Goal: Communication & Community: Answer question/provide support

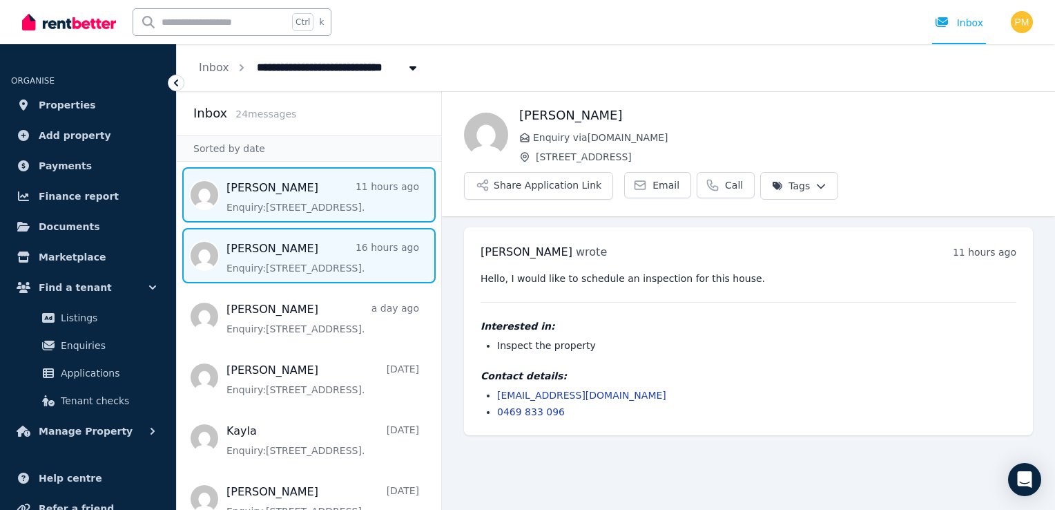
click at [295, 233] on span "Message list" at bounding box center [309, 255] width 265 height 55
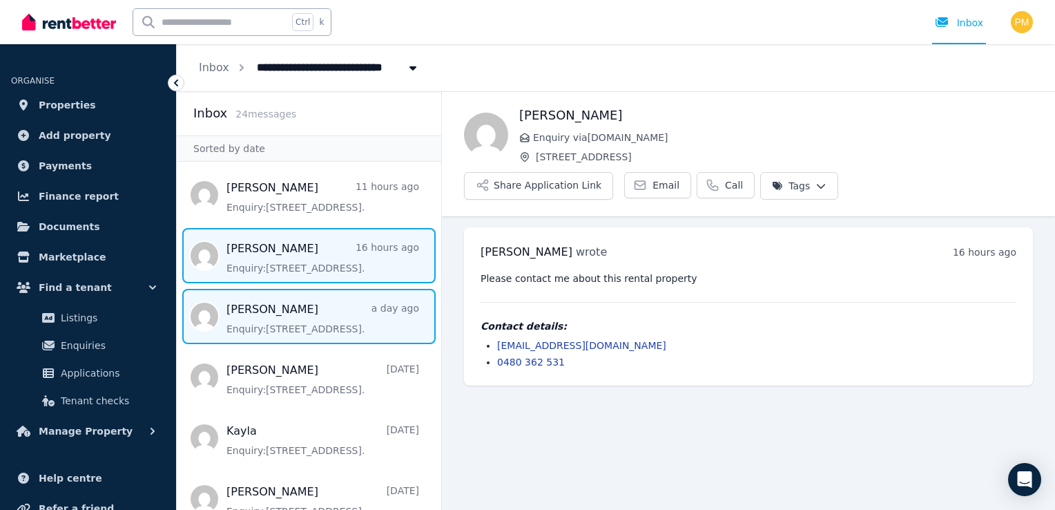
click at [230, 313] on span "Message list" at bounding box center [309, 316] width 265 height 55
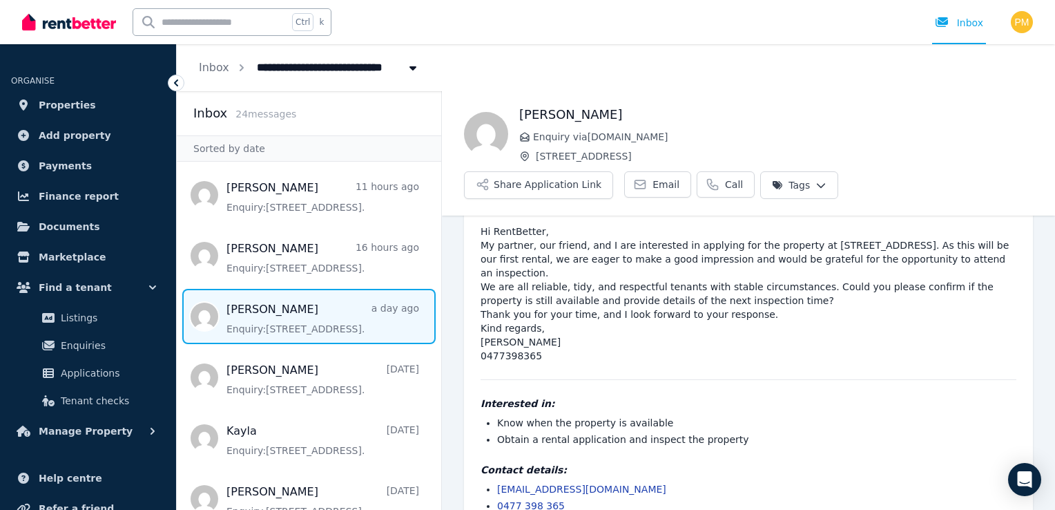
scroll to position [63, 0]
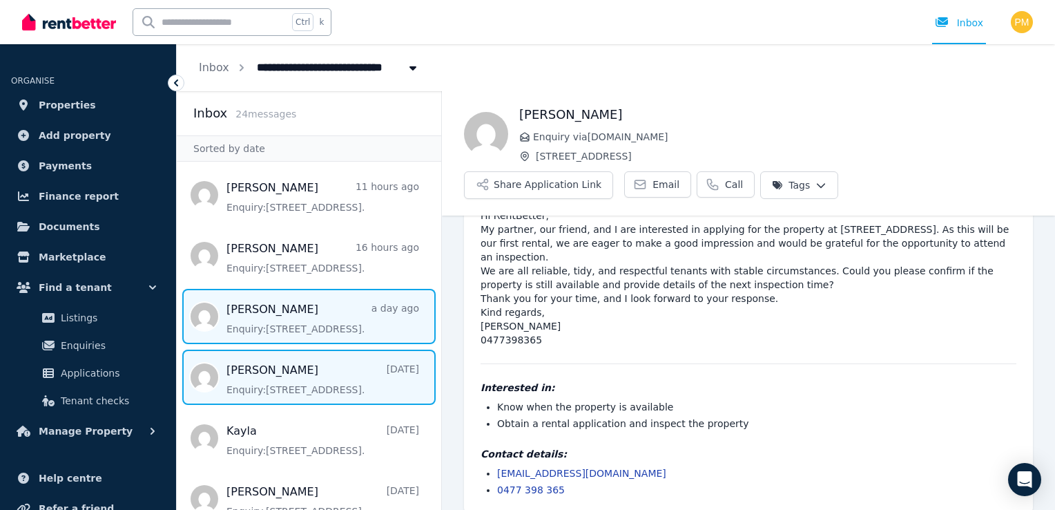
click at [271, 369] on span "Message list" at bounding box center [309, 376] width 265 height 55
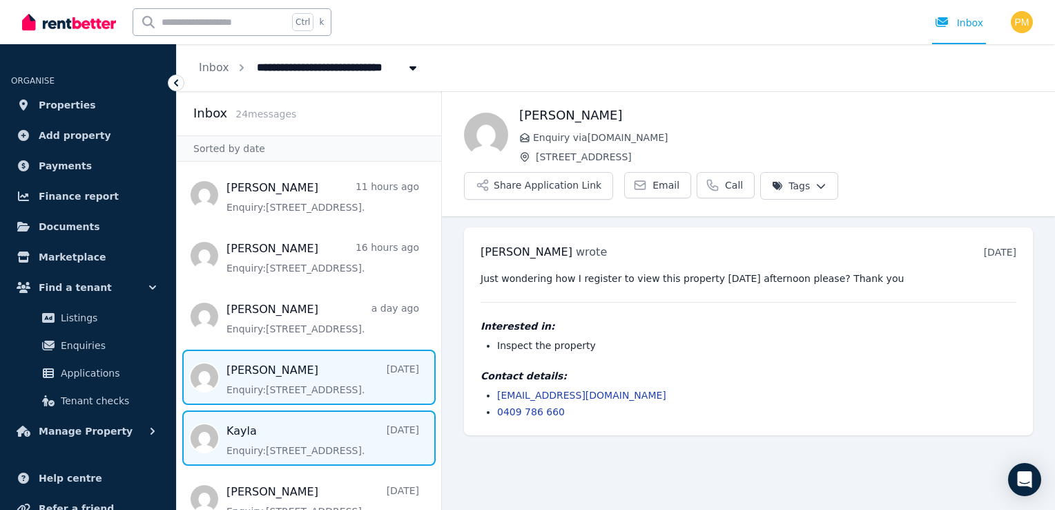
click at [298, 446] on span "Message list" at bounding box center [309, 437] width 265 height 55
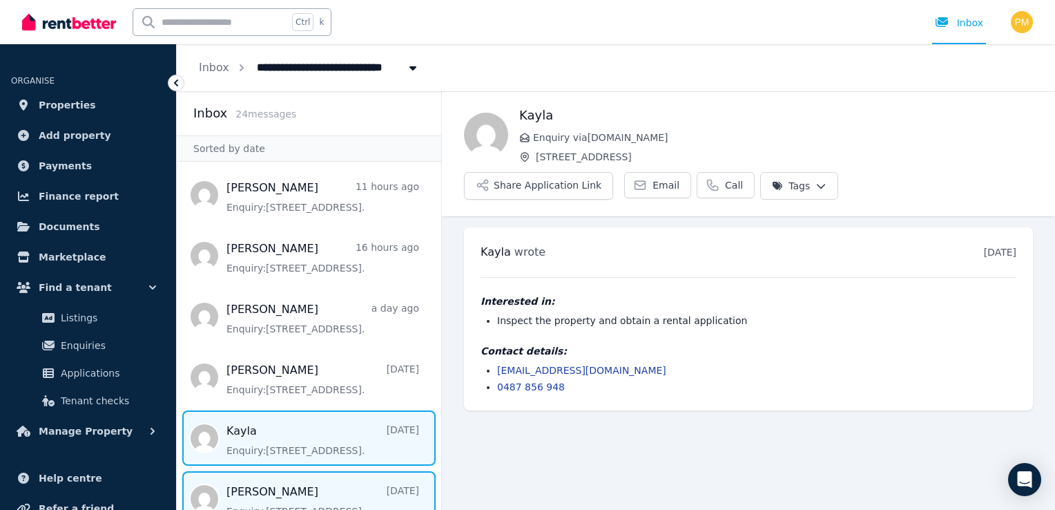
click at [282, 483] on span "Message list" at bounding box center [309, 498] width 265 height 55
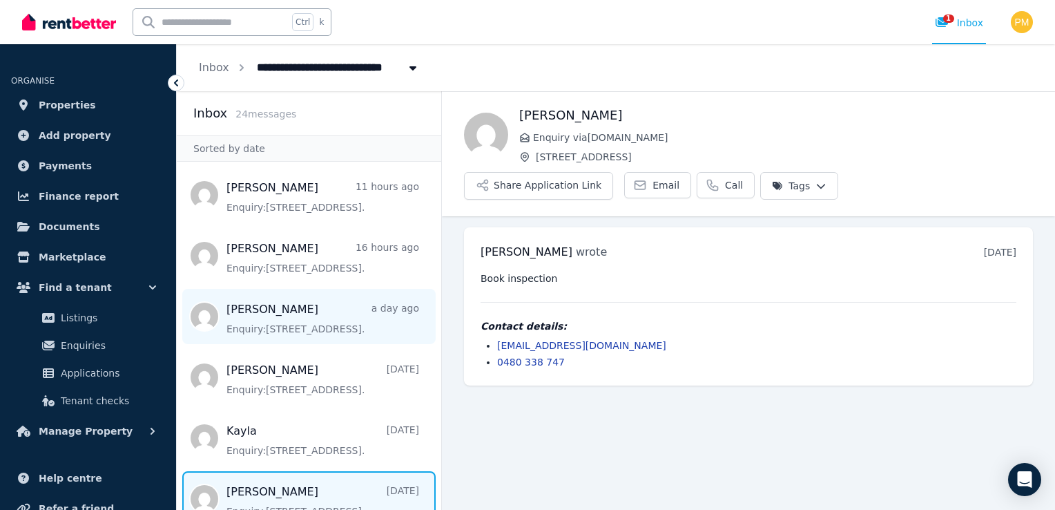
scroll to position [138, 0]
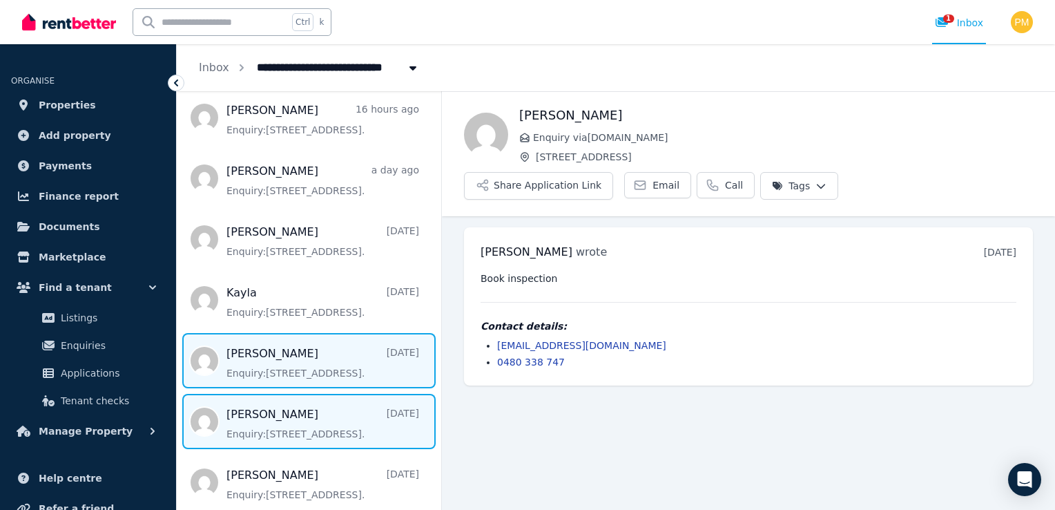
click at [239, 413] on span "Message list" at bounding box center [309, 421] width 265 height 55
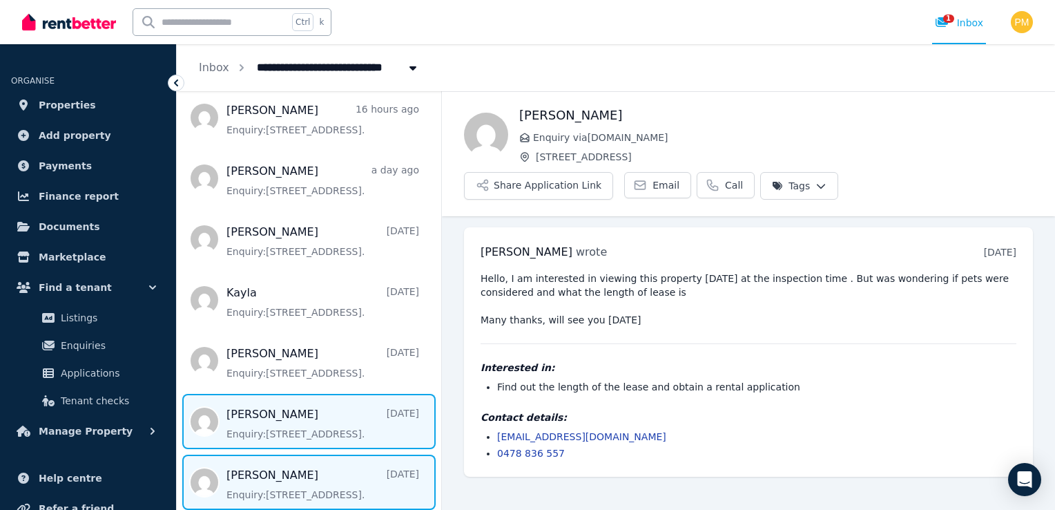
click at [282, 475] on span "Message list" at bounding box center [309, 481] width 265 height 55
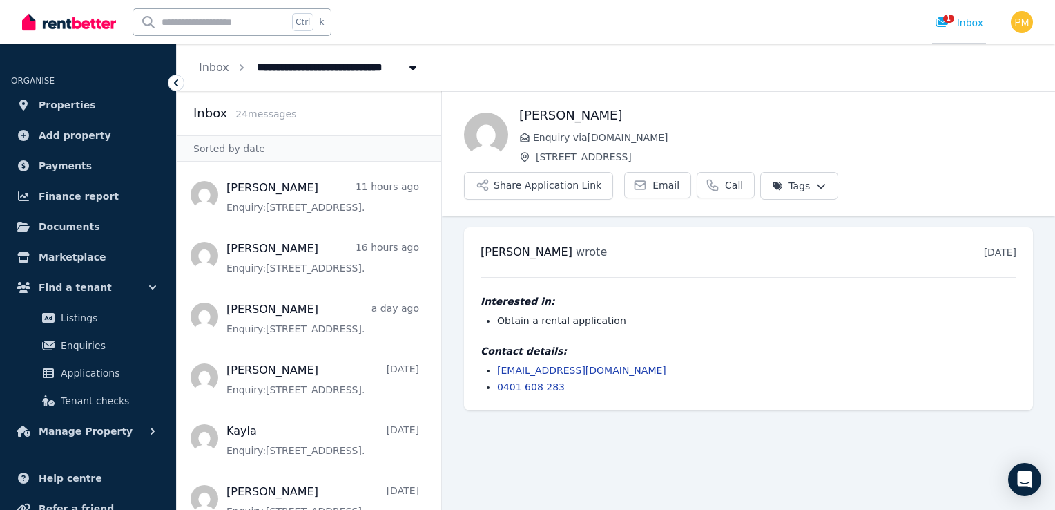
click at [945, 26] on icon at bounding box center [942, 22] width 12 height 10
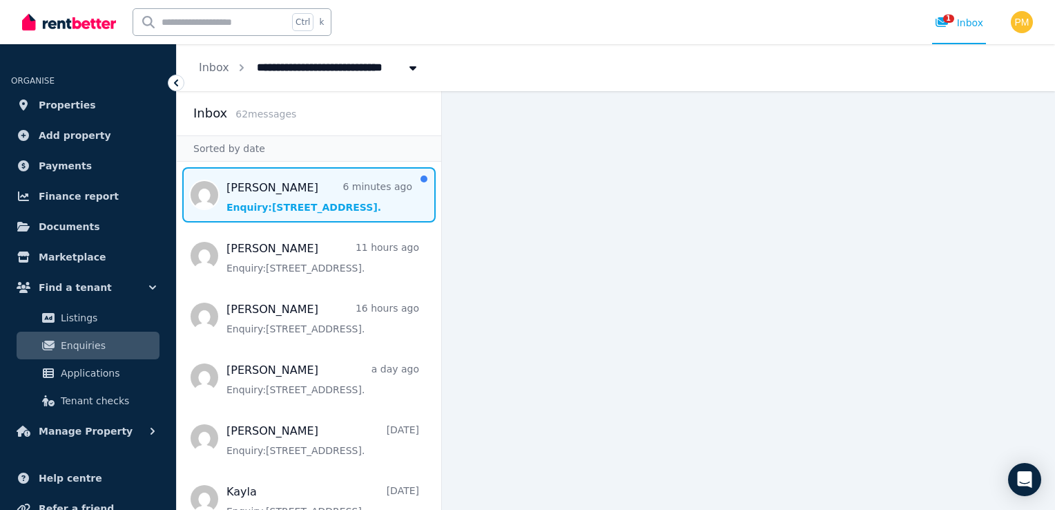
click at [273, 193] on span "Message list" at bounding box center [309, 194] width 265 height 55
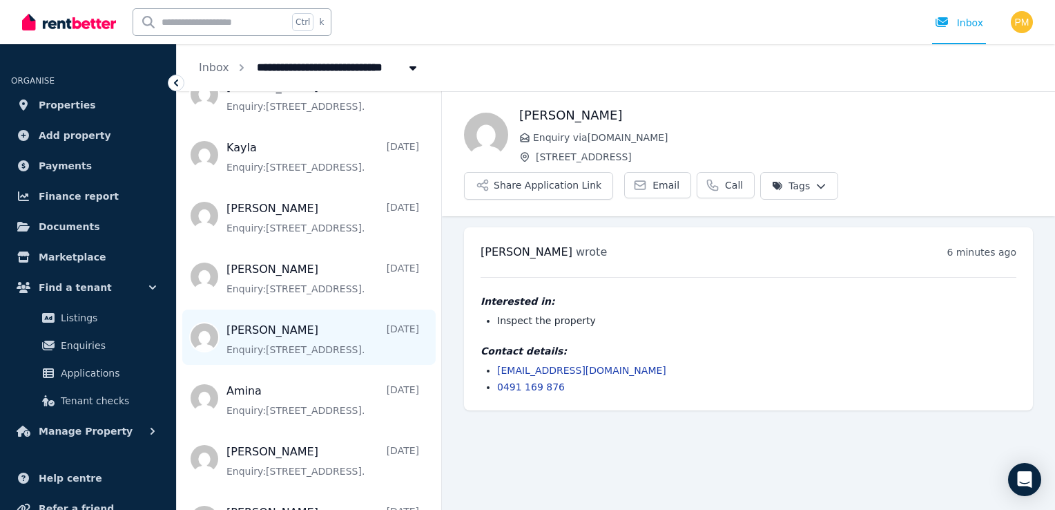
scroll to position [345, 0]
click at [287, 337] on span "Message list" at bounding box center [309, 335] width 265 height 55
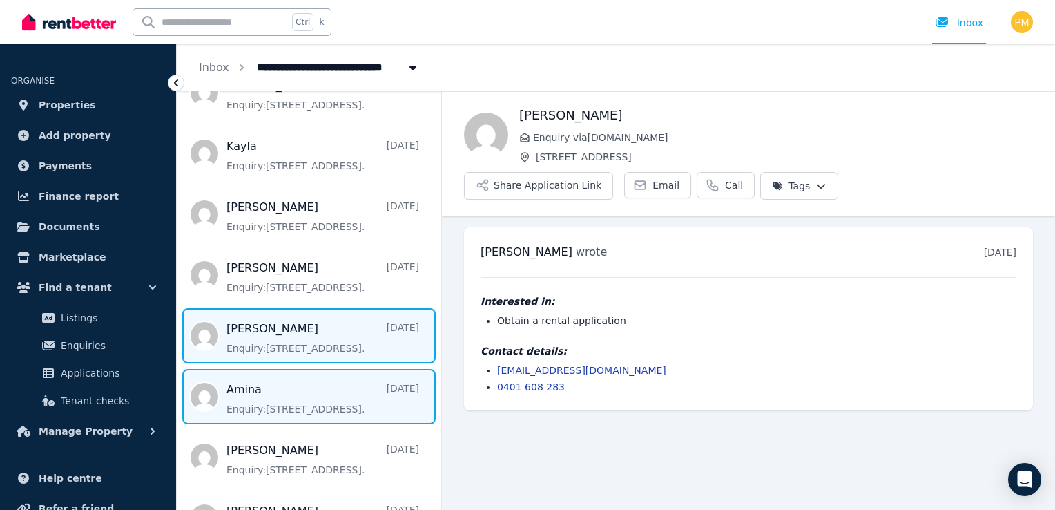
click at [297, 392] on span "Message list" at bounding box center [309, 396] width 265 height 55
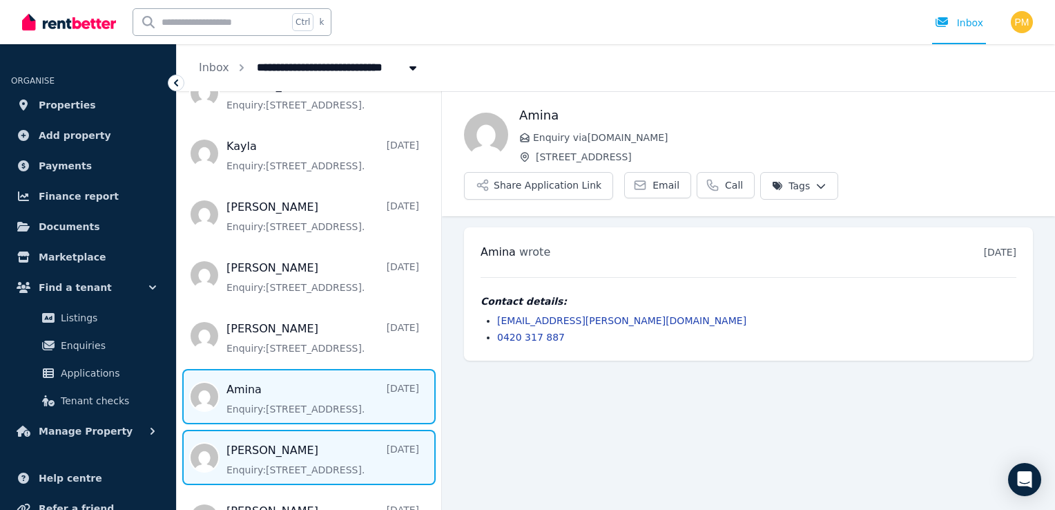
click at [235, 441] on span "Message list" at bounding box center [309, 457] width 265 height 55
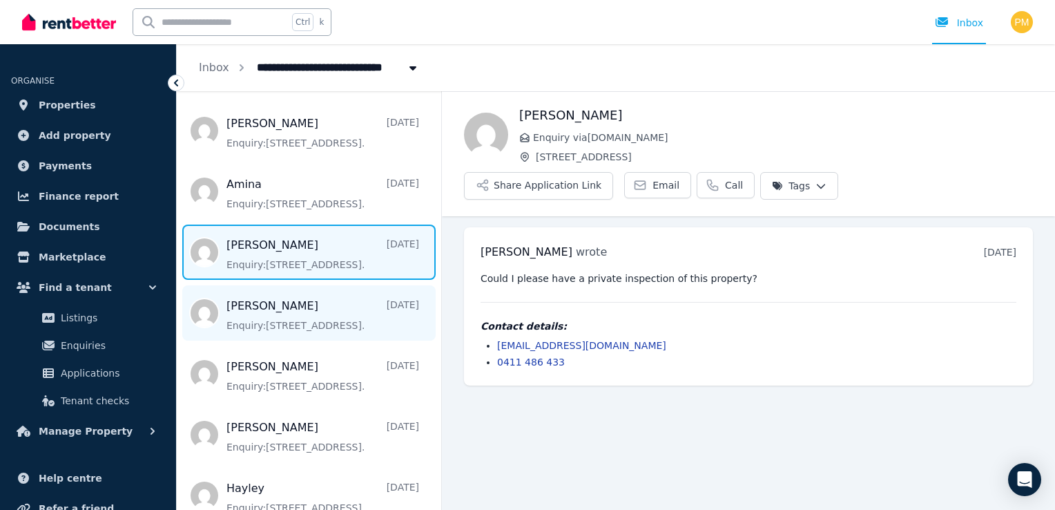
scroll to position [552, 0]
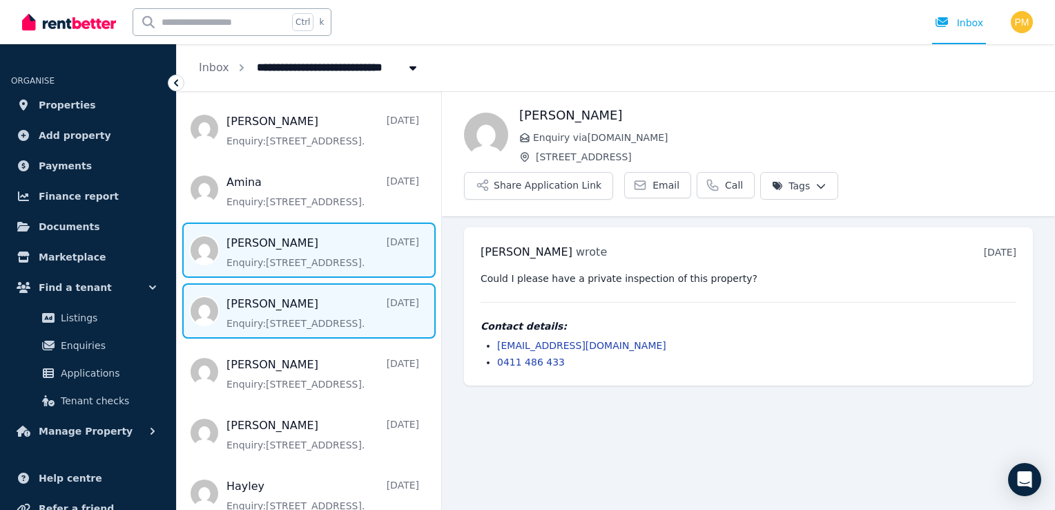
click at [280, 310] on span "Message list" at bounding box center [309, 310] width 265 height 55
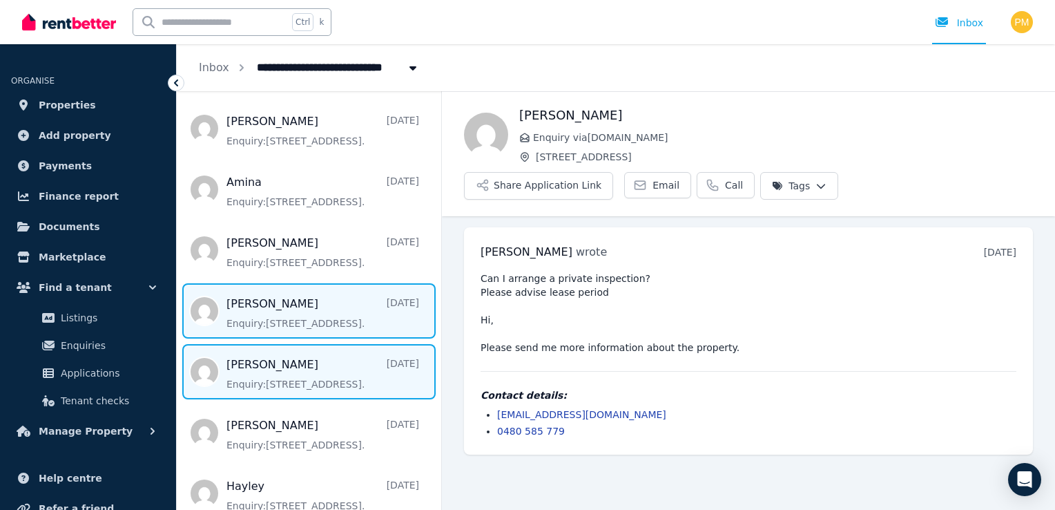
click at [231, 359] on span "Message list" at bounding box center [309, 371] width 265 height 55
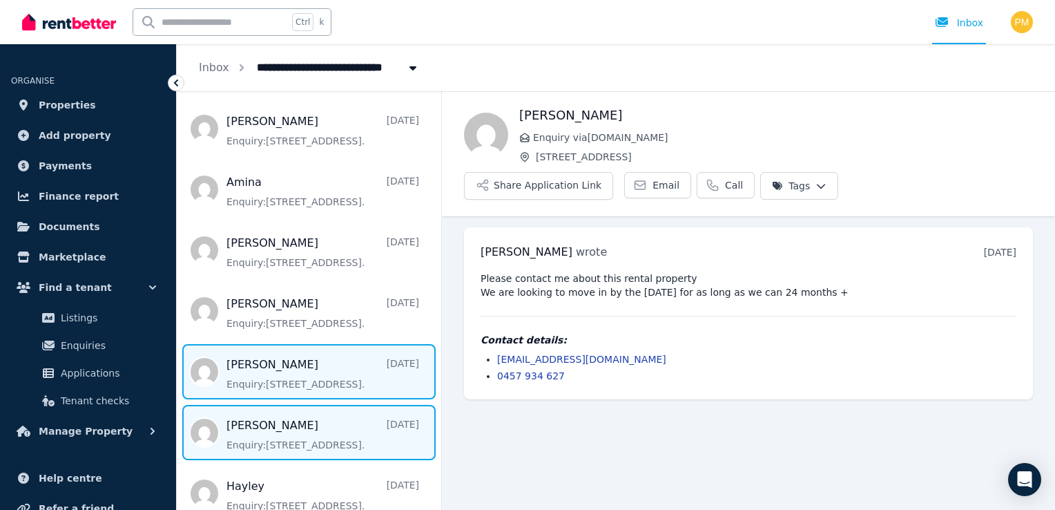
click at [263, 428] on span "Message list" at bounding box center [309, 432] width 265 height 55
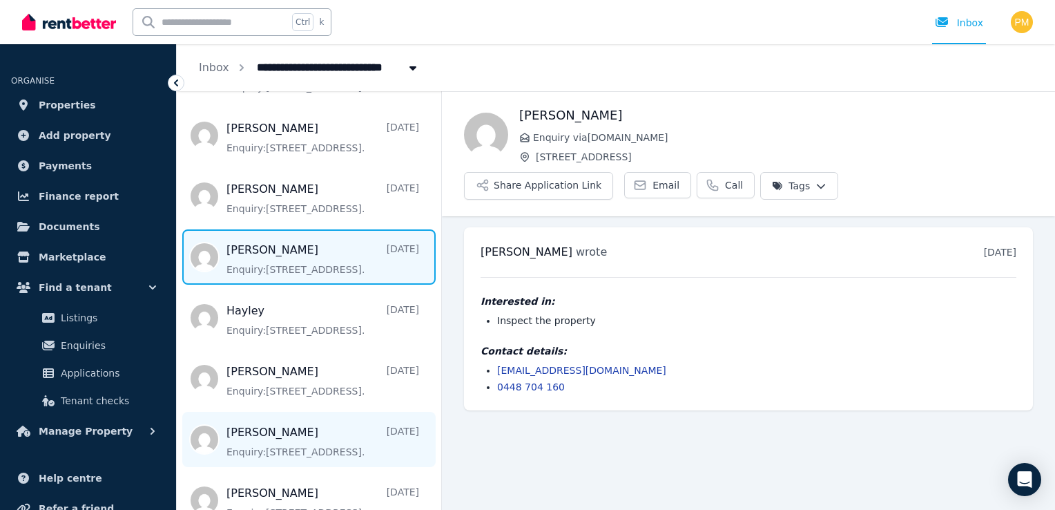
scroll to position [760, 0]
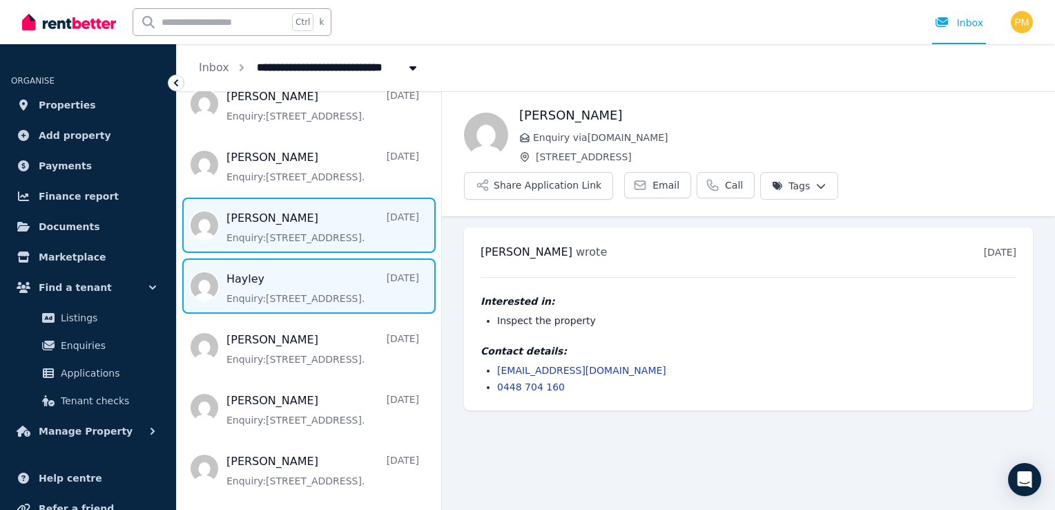
click at [260, 299] on span "Message list" at bounding box center [309, 285] width 265 height 55
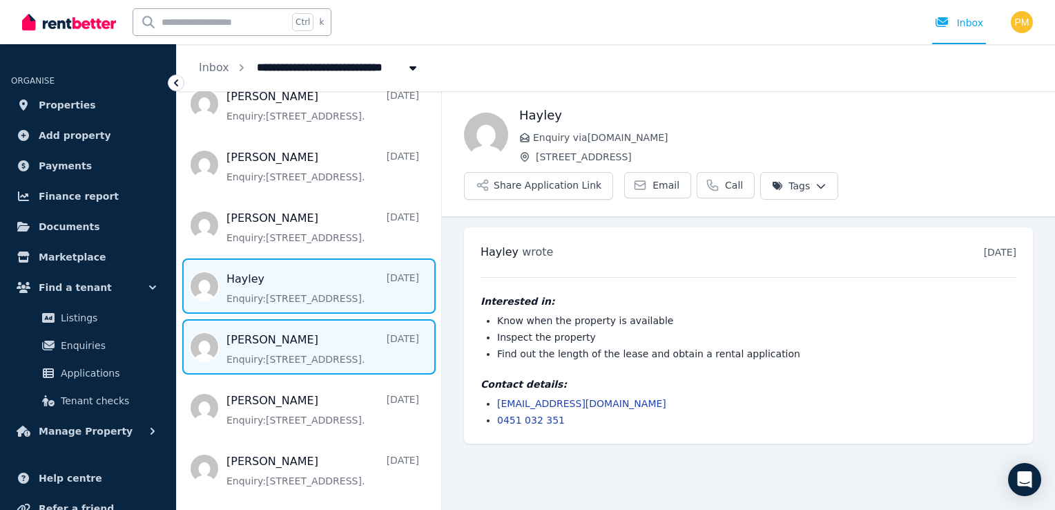
click at [279, 352] on span "Message list" at bounding box center [309, 346] width 265 height 55
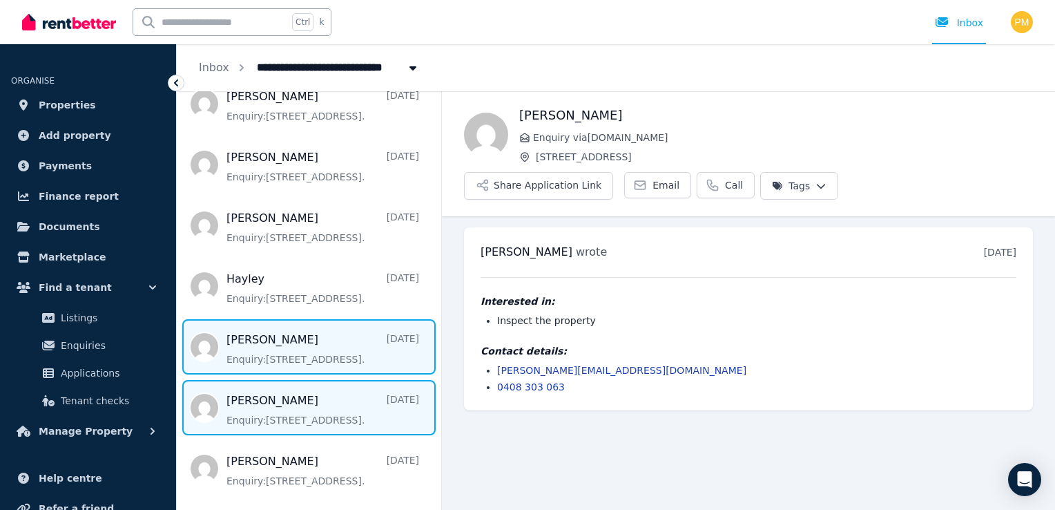
click at [257, 400] on span "Message list" at bounding box center [309, 407] width 265 height 55
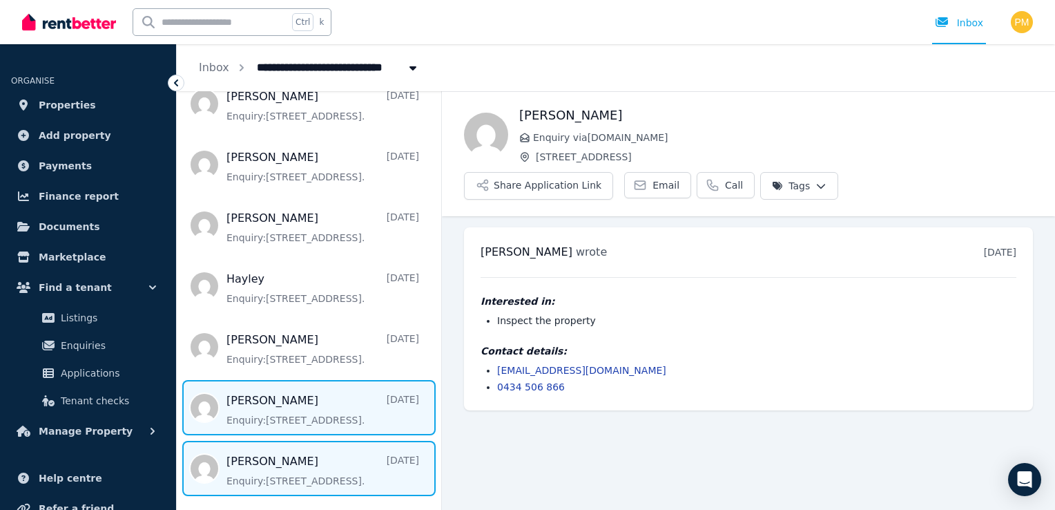
click at [251, 470] on span "Message list" at bounding box center [309, 468] width 265 height 55
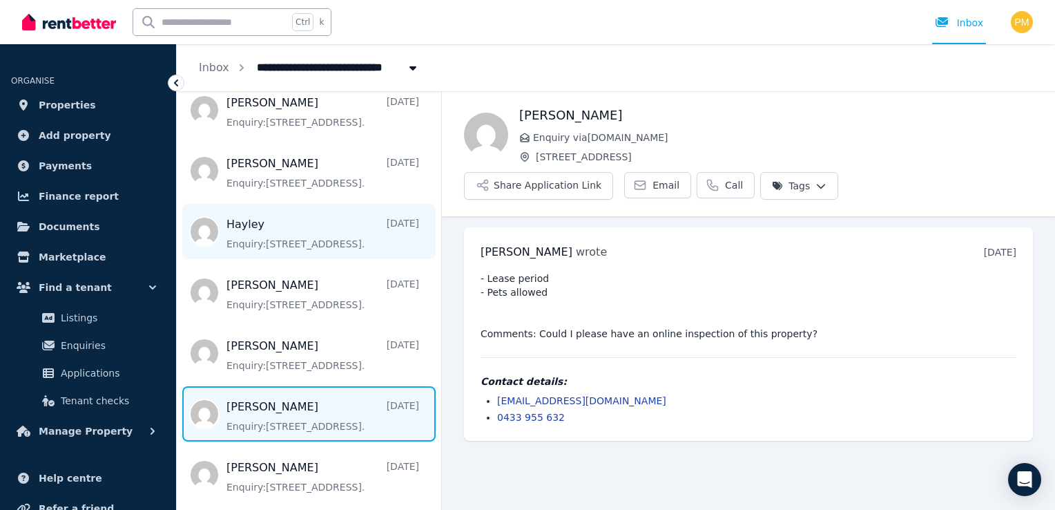
scroll to position [898, 0]
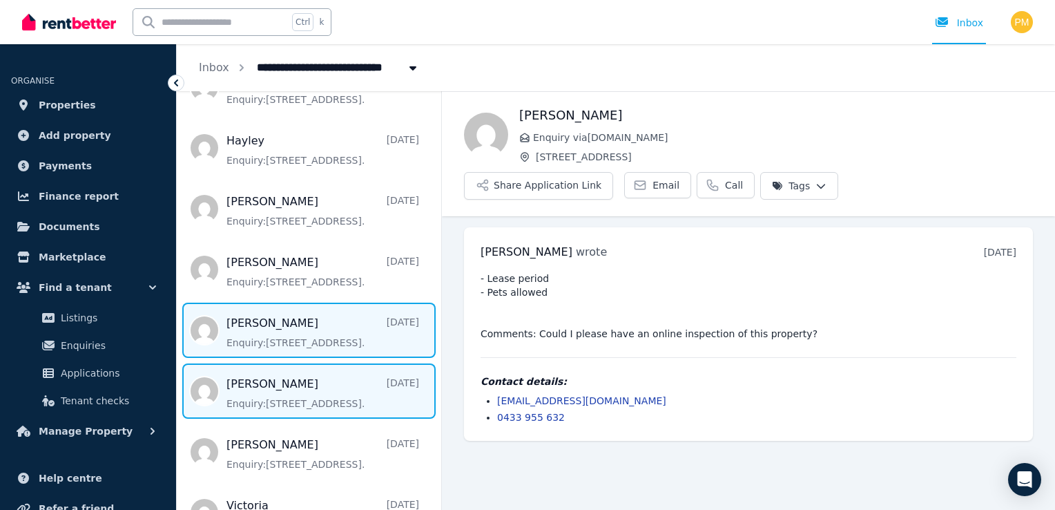
click at [258, 386] on span "Message list" at bounding box center [309, 390] width 265 height 55
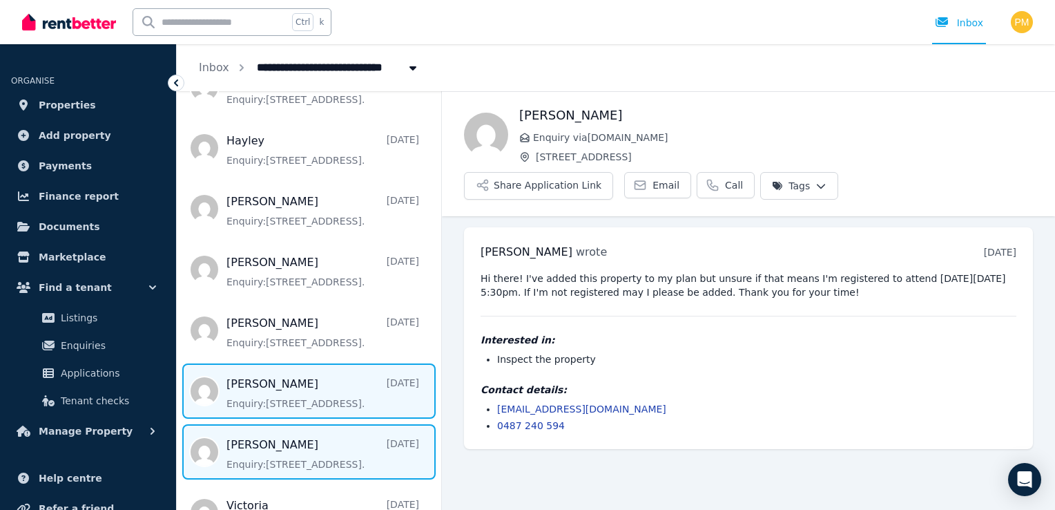
click at [298, 450] on span "Message list" at bounding box center [309, 451] width 265 height 55
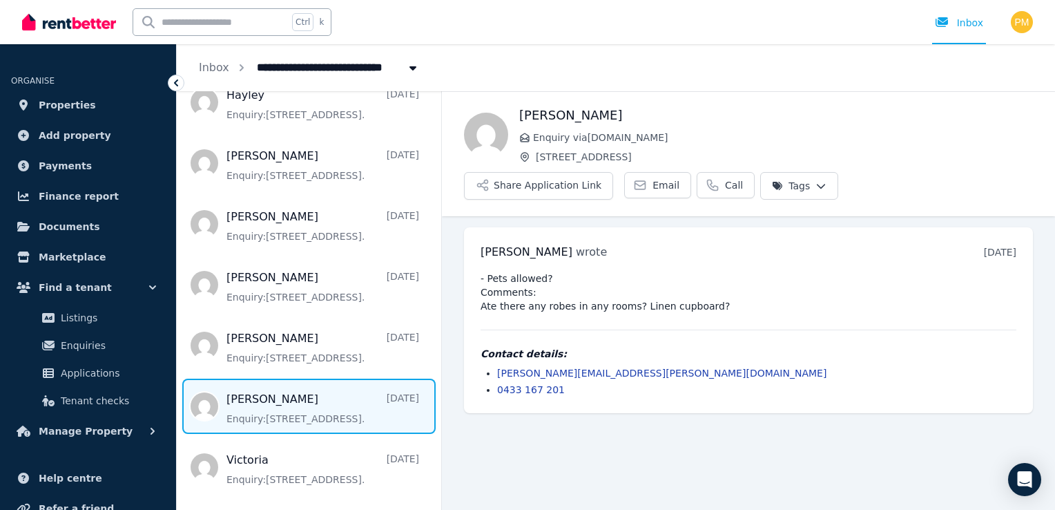
scroll to position [967, 0]
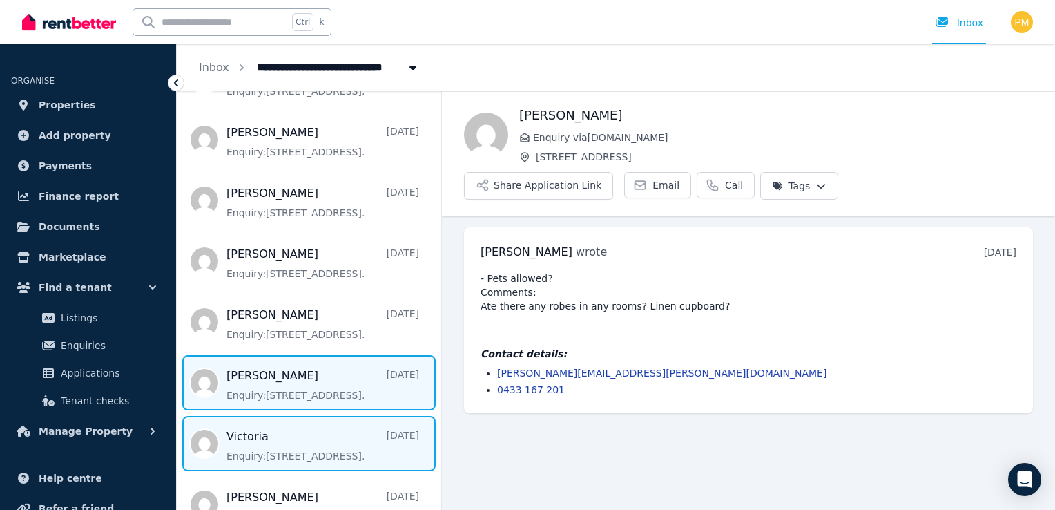
click at [246, 444] on span "Message list" at bounding box center [309, 443] width 265 height 55
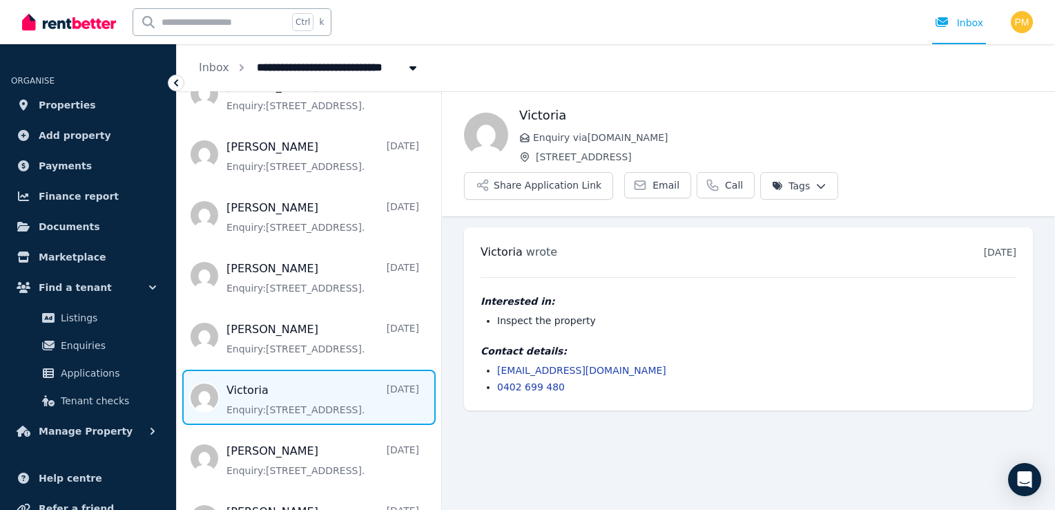
scroll to position [1036, 0]
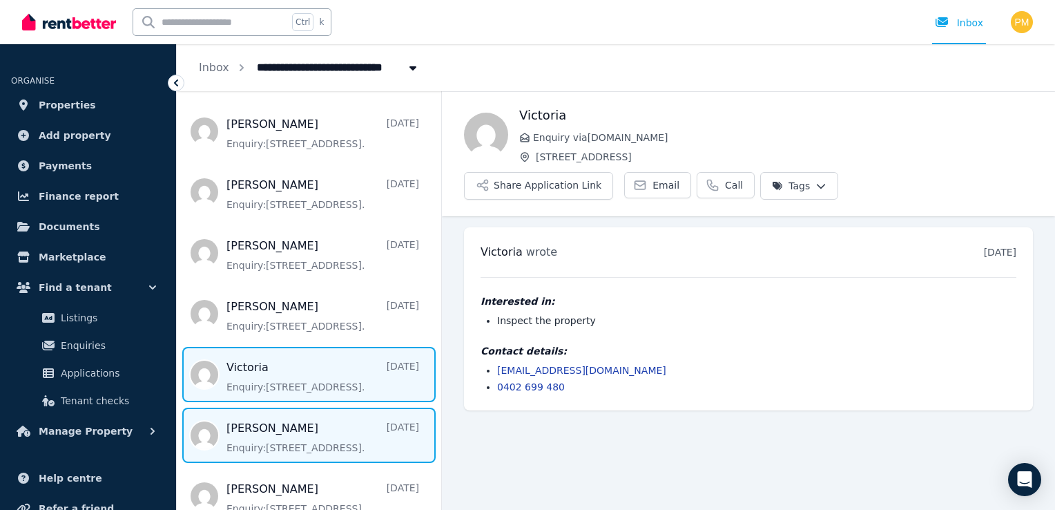
click at [241, 434] on span "Message list" at bounding box center [309, 434] width 265 height 55
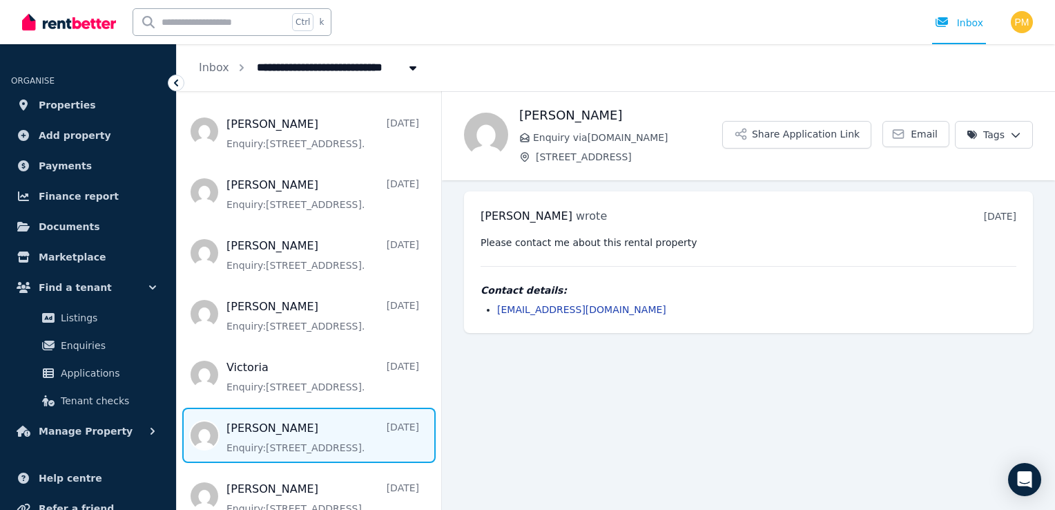
click at [539, 310] on link "[EMAIL_ADDRESS][DOMAIN_NAME]" at bounding box center [581, 309] width 169 height 11
